Goal: Task Accomplishment & Management: Complete application form

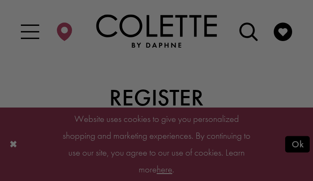
type input "**********"
type input "********"
